Goal: Navigation & Orientation: Find specific page/section

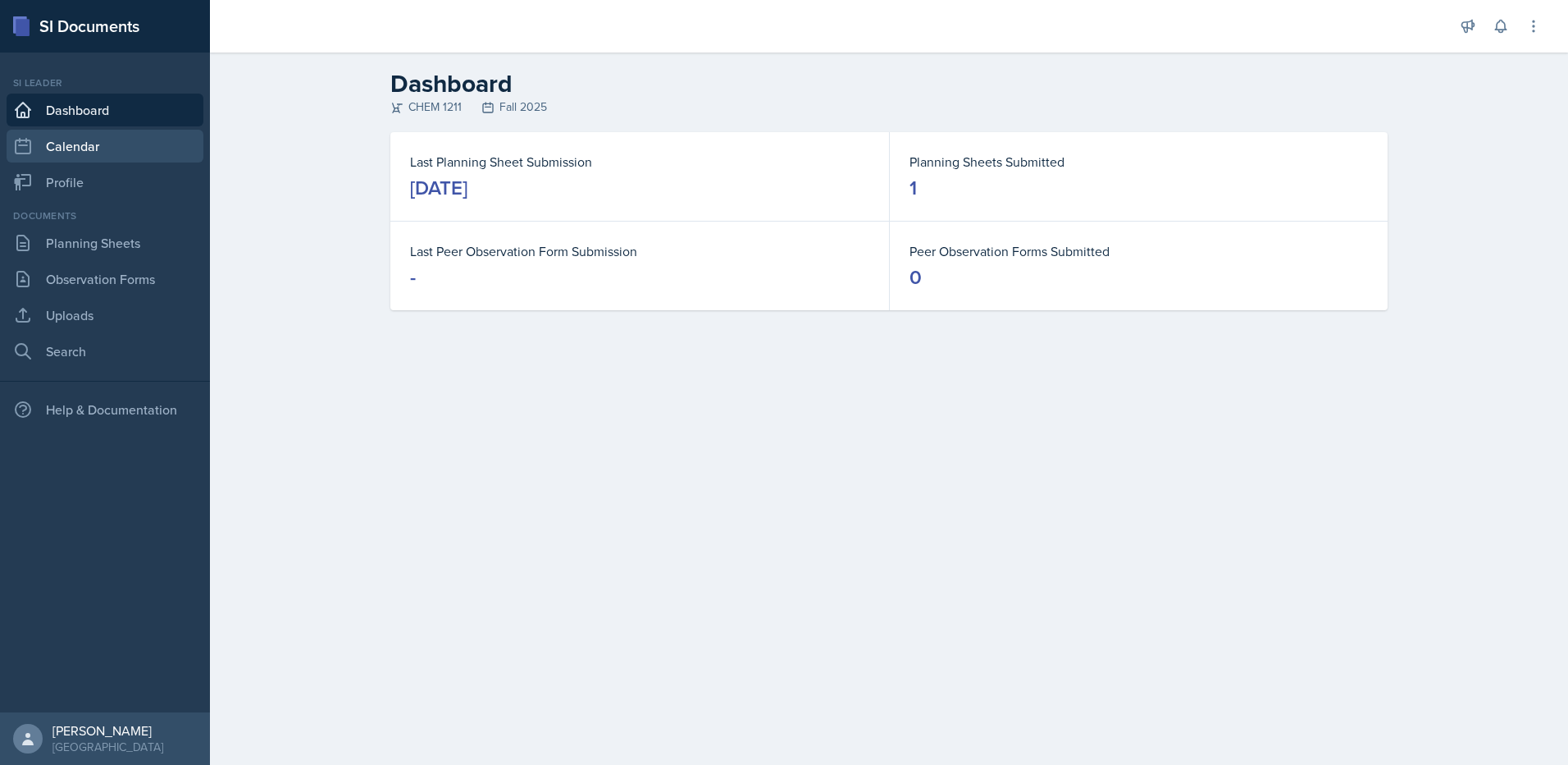
click at [66, 146] on link "Calendar" at bounding box center [105, 146] width 197 height 33
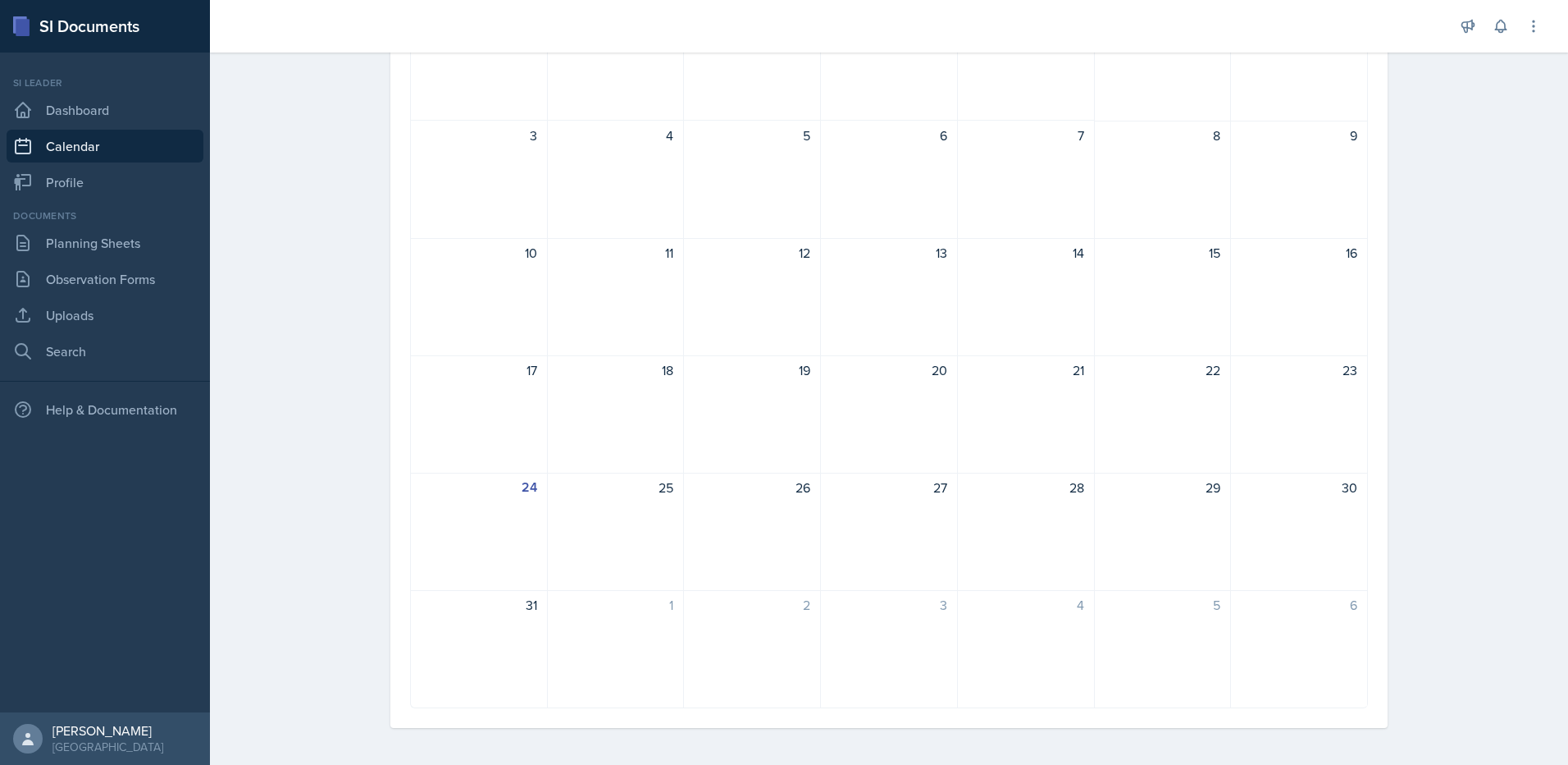
scroll to position [216, 0]
click at [67, 98] on link "Dashboard" at bounding box center [105, 110] width 197 height 33
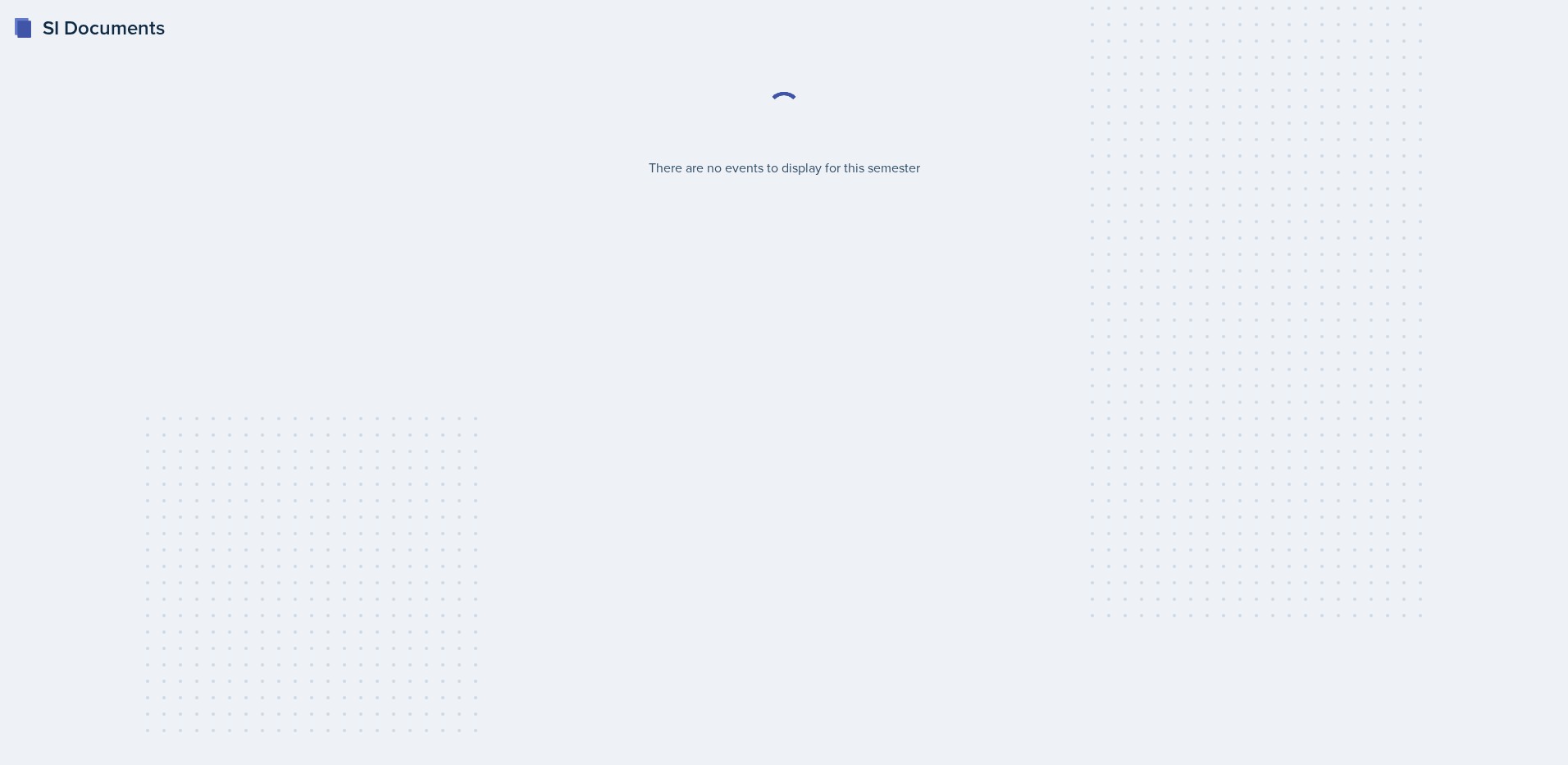
select select "2bed604d-1099-4043-b1bc-2365e8740244"
